Goal: Book appointment/travel/reservation

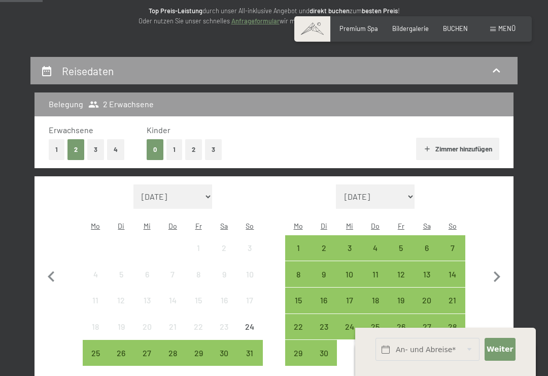
click at [455, 270] on div "14" at bounding box center [453, 282] width 24 height 24
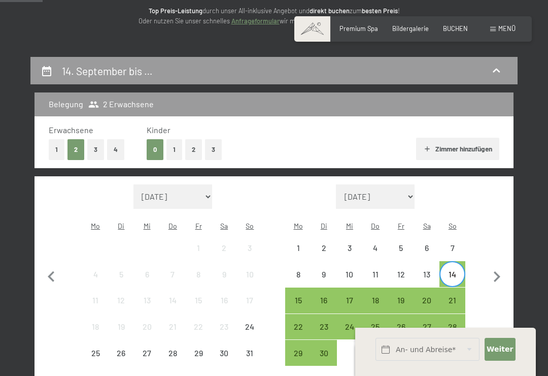
click at [456, 296] on div "21" at bounding box center [453, 308] width 24 height 24
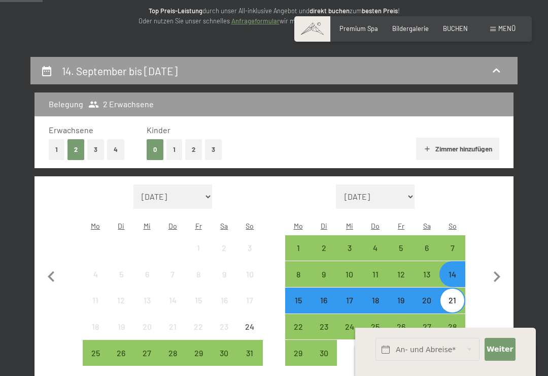
click at [498, 271] on icon "button" at bounding box center [497, 276] width 7 height 11
select select "[DATE]"
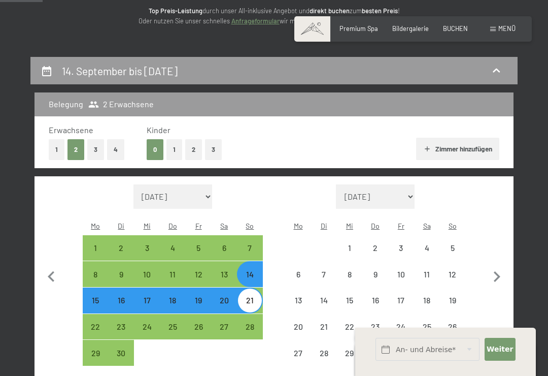
select select "[DATE]"
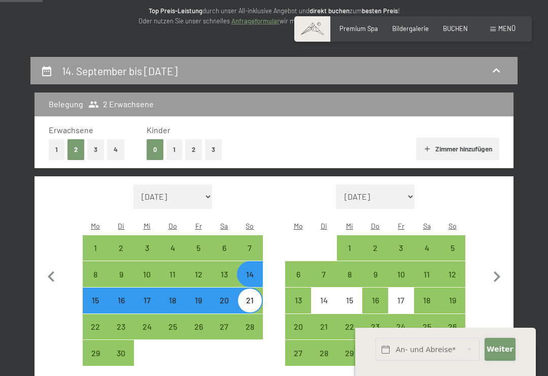
click at [502, 354] on span "Weiter" at bounding box center [500, 349] width 26 height 10
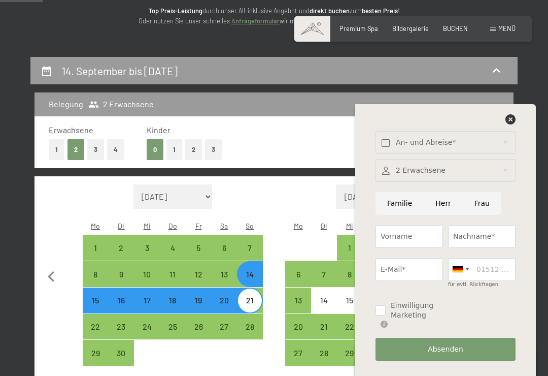
click at [468, 182] on div at bounding box center [446, 170] width 140 height 23
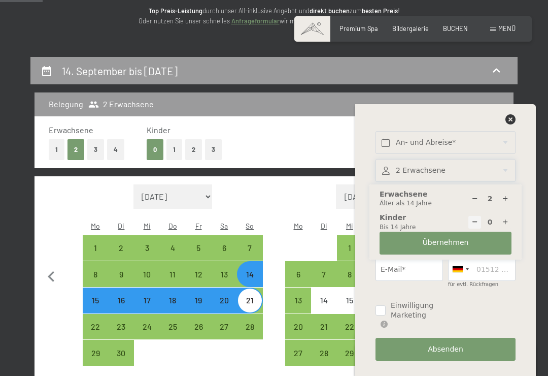
click at [508, 225] on icon at bounding box center [505, 221] width 7 height 7
type input "1"
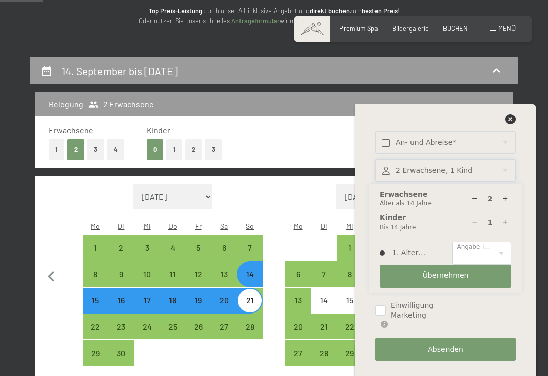
click at [504, 265] on select "0 1 2 3 4 5 6 7 8 9 10 11 12 13 14" at bounding box center [482, 253] width 60 height 23
select select "3"
click at [471, 287] on button "Übernehmen" at bounding box center [446, 276] width 132 height 23
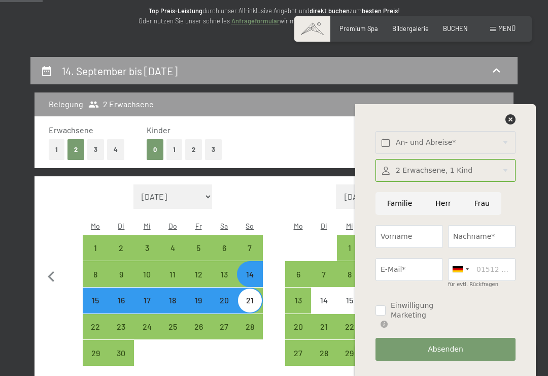
click at [469, 361] on button "Absenden" at bounding box center [446, 349] width 140 height 23
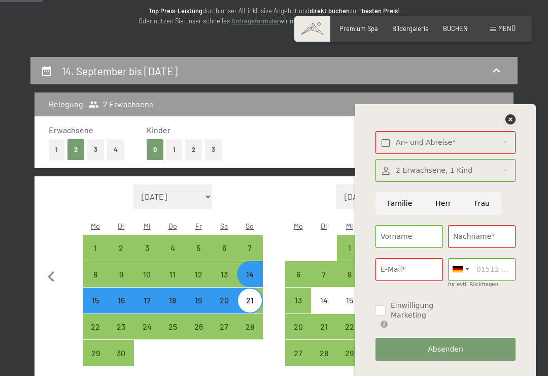
click at [509, 124] on icon at bounding box center [511, 119] width 10 height 10
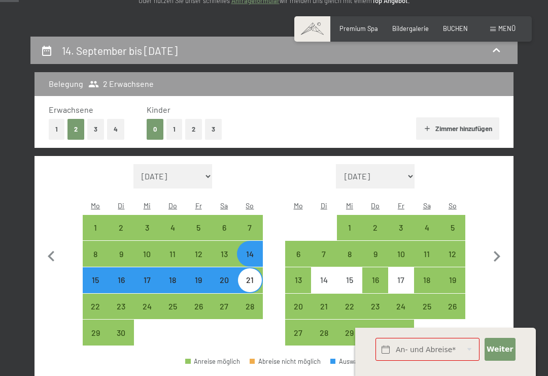
scroll to position [152, 0]
